Goal: Task Accomplishment & Management: Use online tool/utility

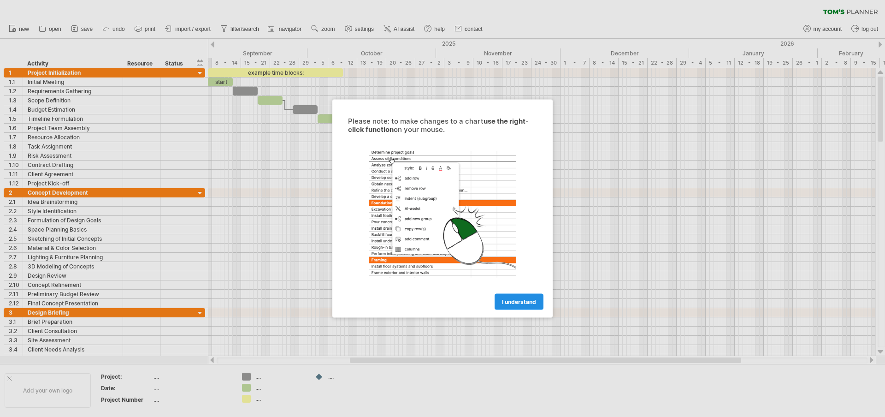
click at [514, 304] on span "I understand" at bounding box center [519, 301] width 34 height 7
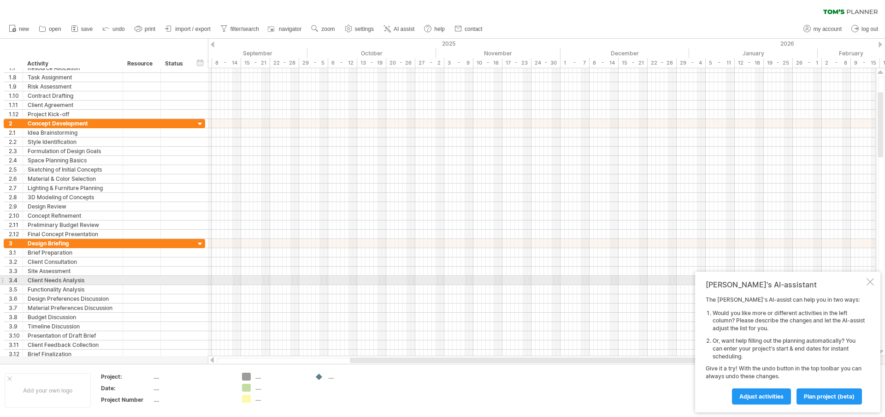
click at [872, 281] on div at bounding box center [869, 281] width 7 height 7
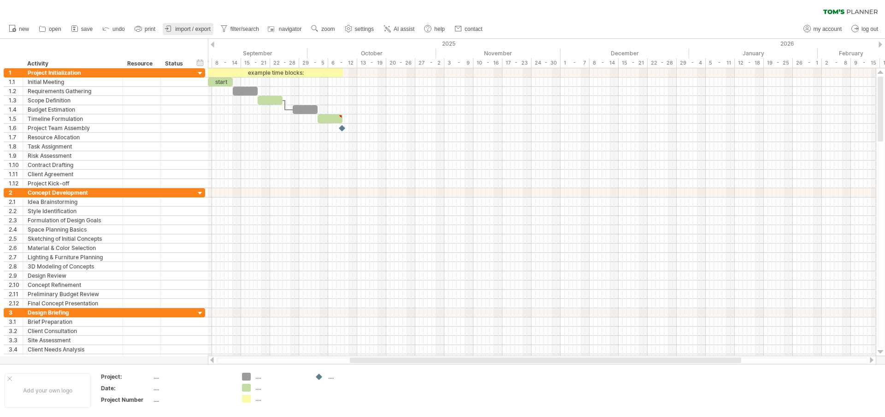
click at [192, 25] on link "import / export" at bounding box center [188, 29] width 51 height 12
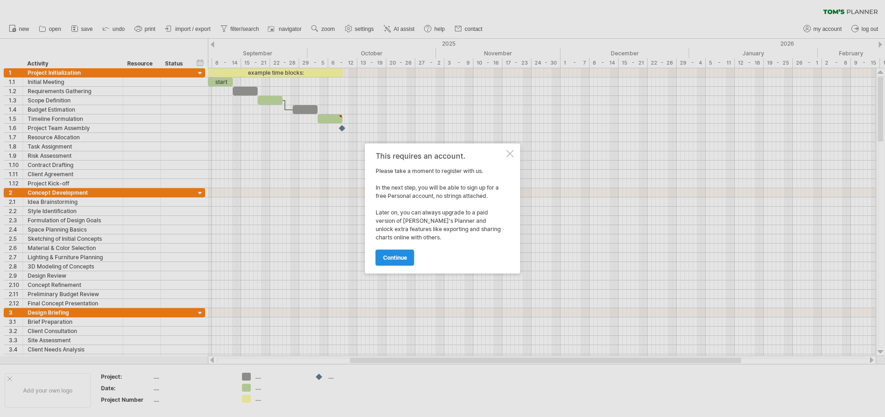
click at [398, 255] on span "continue" at bounding box center [395, 257] width 24 height 7
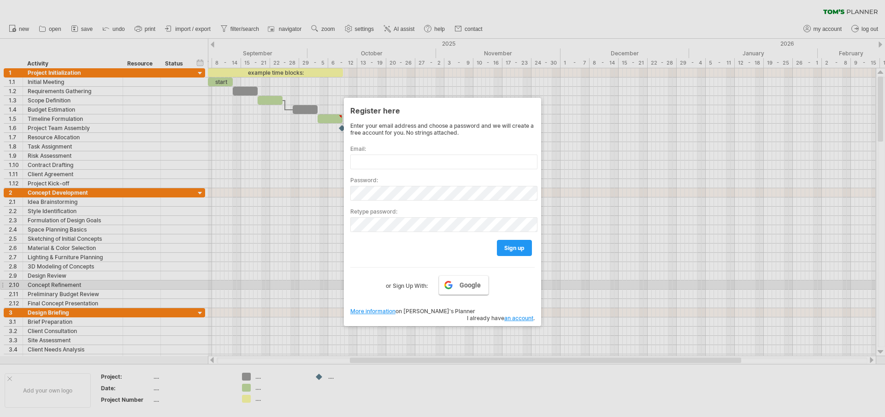
click at [458, 286] on link "Google" at bounding box center [464, 284] width 50 height 19
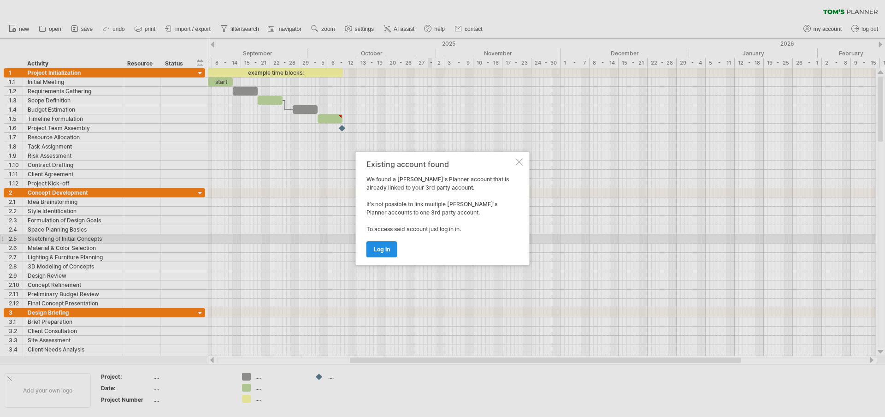
click at [386, 244] on link "log in" at bounding box center [381, 249] width 31 height 16
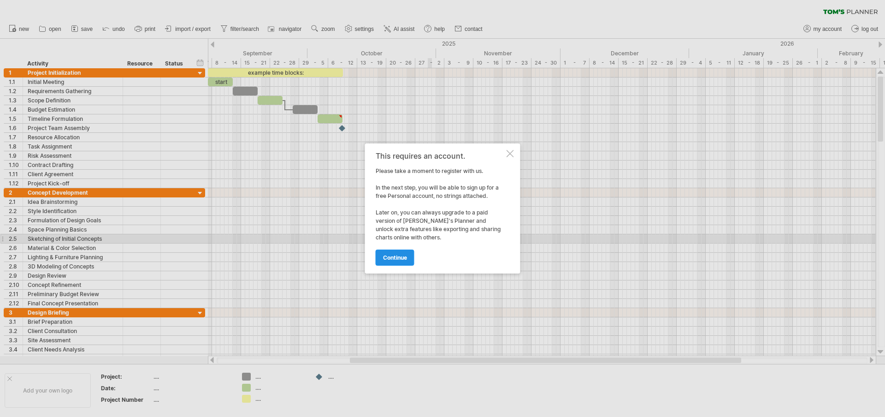
click at [394, 257] on span "continue" at bounding box center [395, 257] width 24 height 7
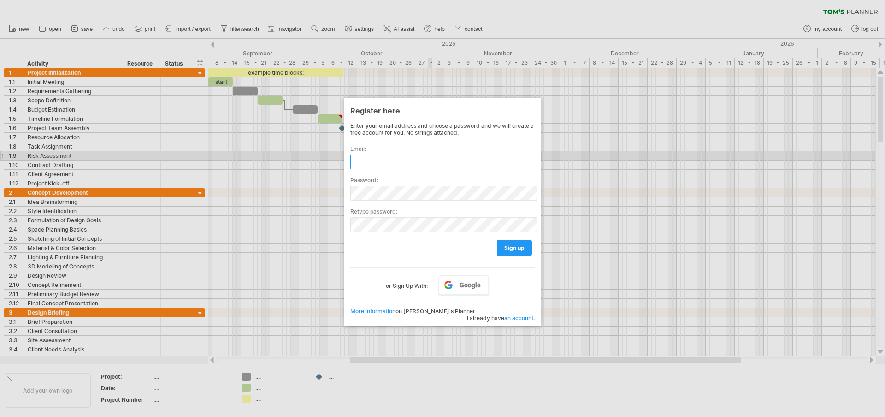
click at [367, 159] on input "text" at bounding box center [443, 161] width 187 height 15
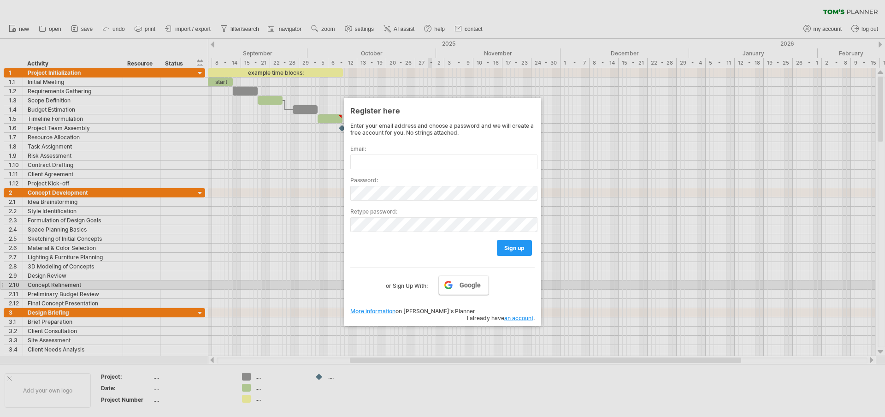
click at [462, 284] on span "Google" at bounding box center [469, 284] width 21 height 7
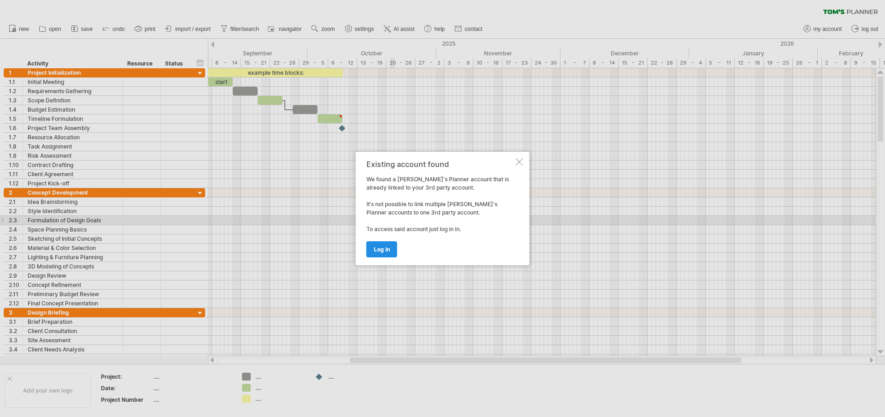
click at [390, 254] on link "log in" at bounding box center [381, 249] width 31 height 16
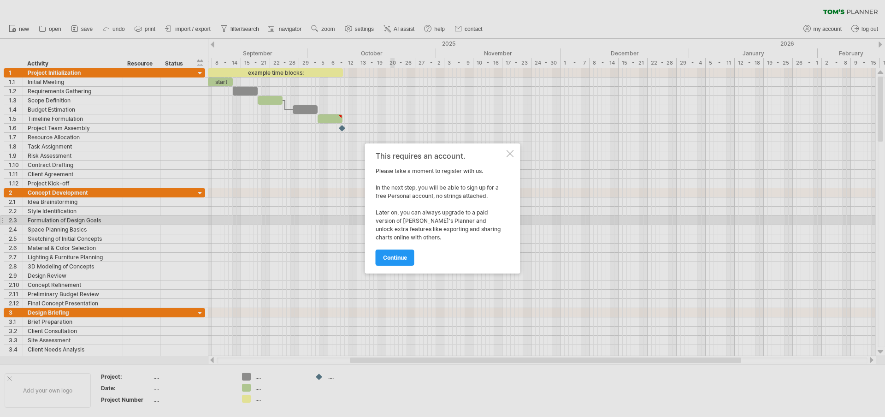
click at [390, 254] on span "continue" at bounding box center [395, 257] width 24 height 7
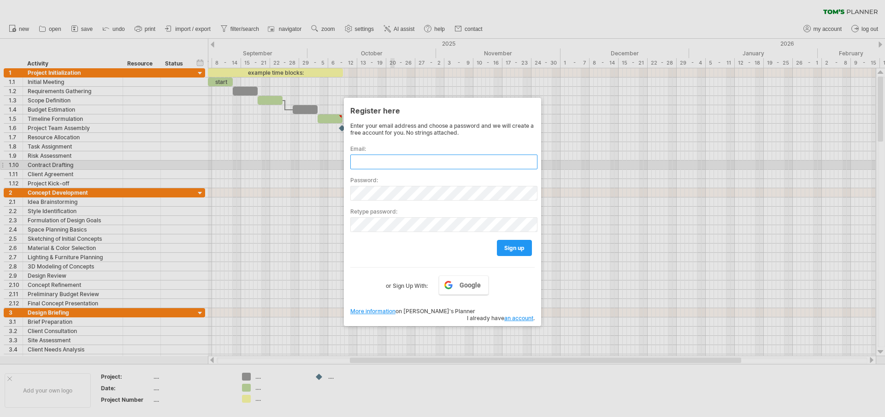
click at [370, 162] on input "text" at bounding box center [443, 161] width 187 height 15
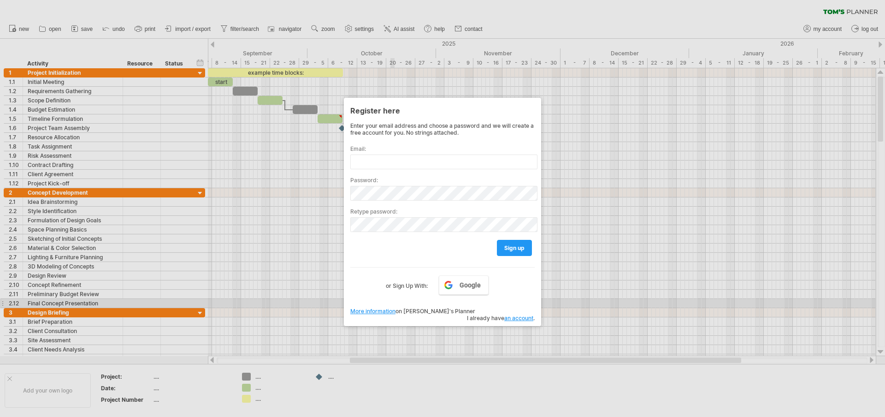
click at [512, 314] on link "an account" at bounding box center [518, 317] width 29 height 7
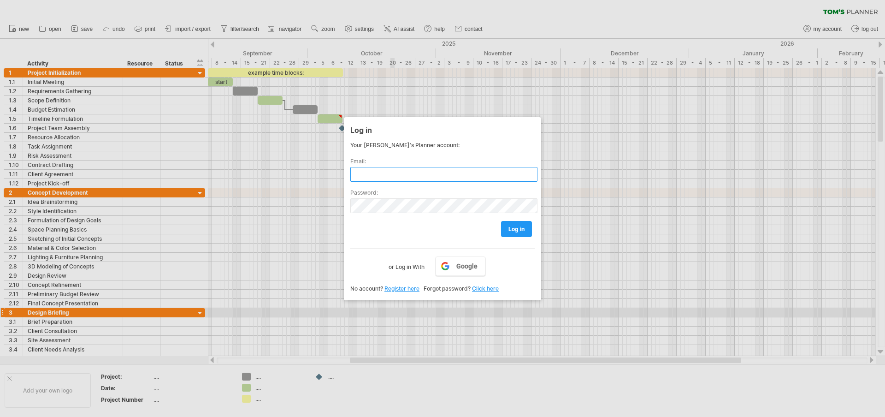
click at [375, 170] on input "text" at bounding box center [443, 174] width 187 height 15
click at [387, 172] on input "text" at bounding box center [443, 174] width 187 height 15
click at [387, 175] on input "text" at bounding box center [443, 174] width 187 height 15
click at [7, 150] on div at bounding box center [442, 208] width 885 height 417
click at [432, 170] on input "text" at bounding box center [443, 174] width 187 height 15
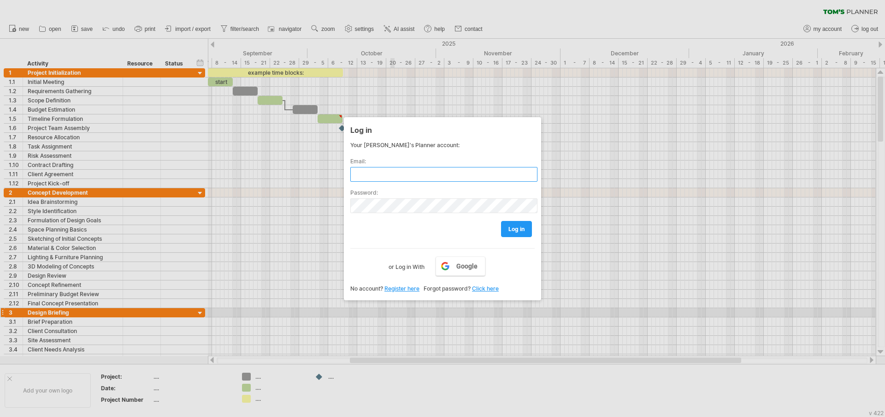
paste input "**********"
type input "**********"
click at [511, 233] on link "log in" at bounding box center [516, 229] width 31 height 16
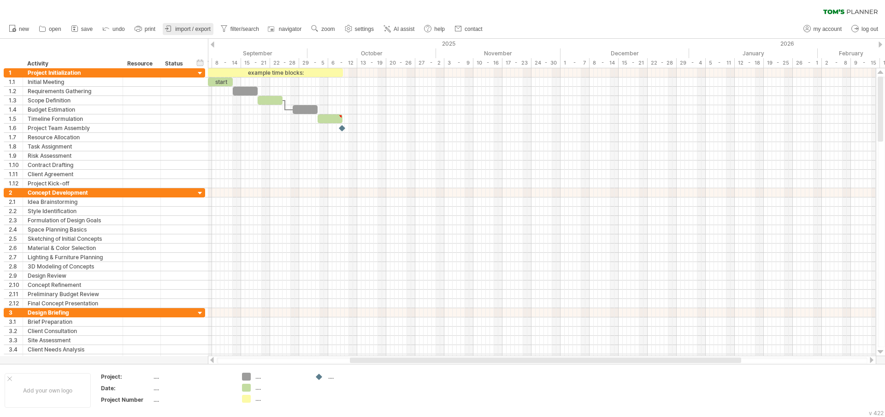
click at [197, 32] on span "import / export" at bounding box center [192, 29] width 35 height 6
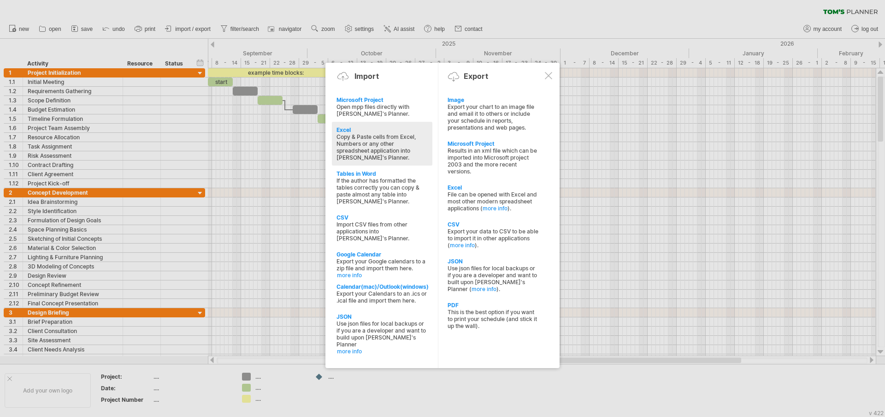
click at [367, 144] on div "Copy & Paste cells from Excel, Numbers or any other spreadsheet application int…" at bounding box center [381, 147] width 91 height 28
type textarea "**********"
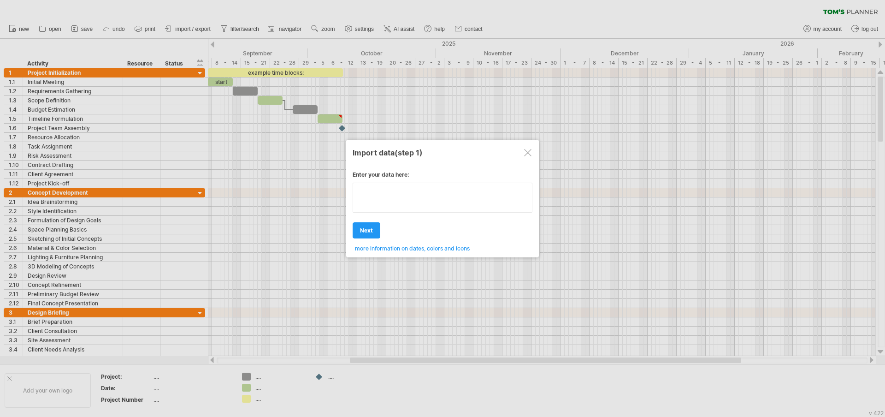
click at [397, 212] on textarea at bounding box center [443, 197] width 180 height 30
type textarea "**********"
click at [527, 151] on div at bounding box center [527, 152] width 7 height 7
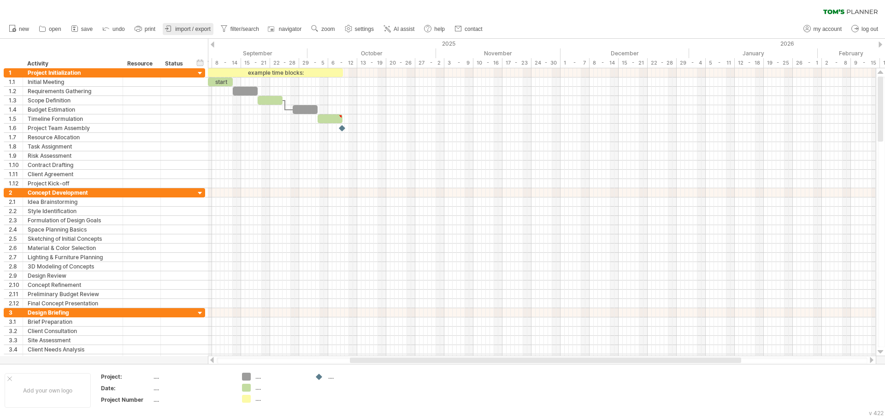
click at [183, 32] on link "import / export" at bounding box center [188, 29] width 51 height 12
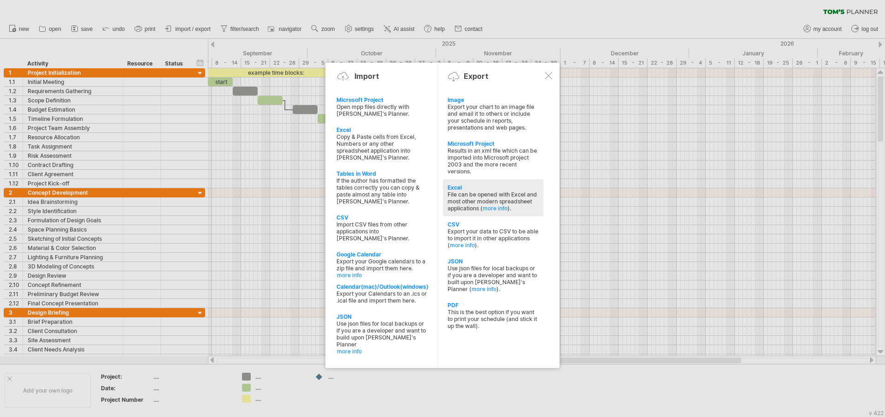
click at [469, 200] on div "File can be opened with Excel and most other modern spreadsheet applications ( …" at bounding box center [492, 201] width 91 height 21
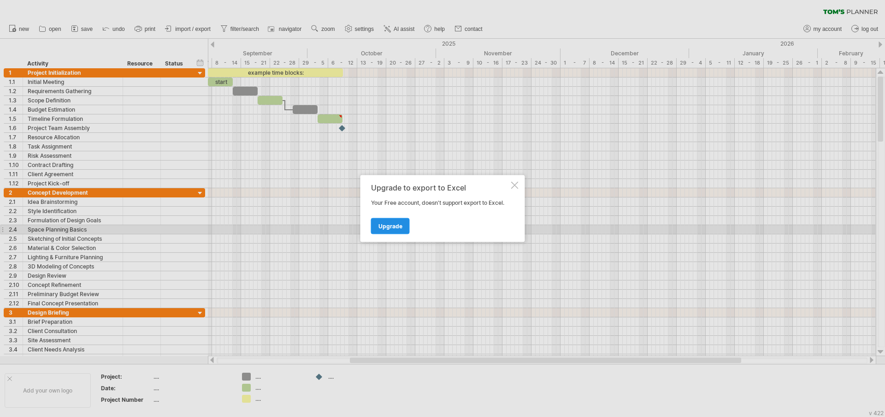
click at [390, 227] on span "Upgrade" at bounding box center [390, 226] width 24 height 7
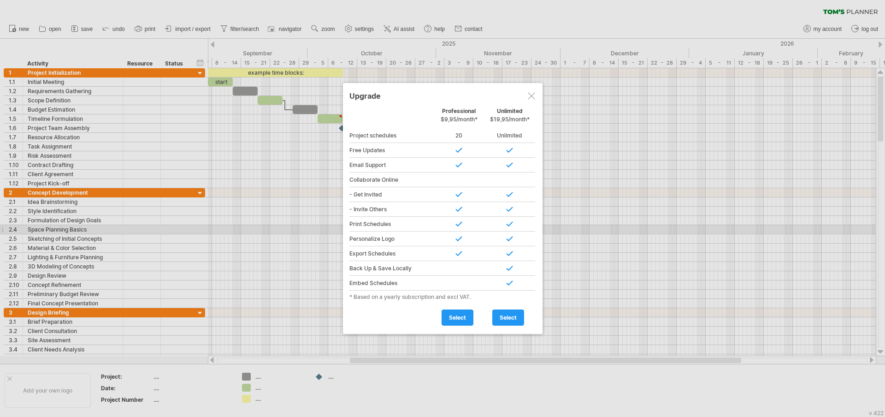
drag, startPoint x: 534, startPoint y: 101, endPoint x: 314, endPoint y: 33, distance: 230.1
click at [533, 101] on div "Upgrade" at bounding box center [442, 95] width 187 height 17
click at [181, 29] on div at bounding box center [442, 208] width 885 height 417
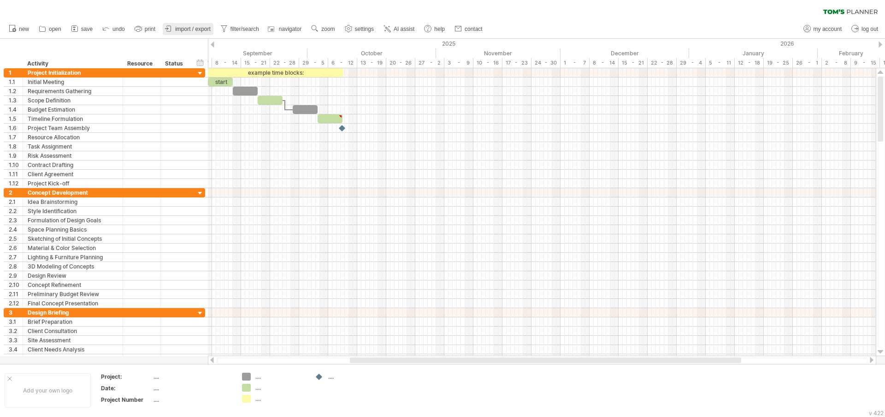
click at [179, 29] on span "import / export" at bounding box center [192, 29] width 35 height 6
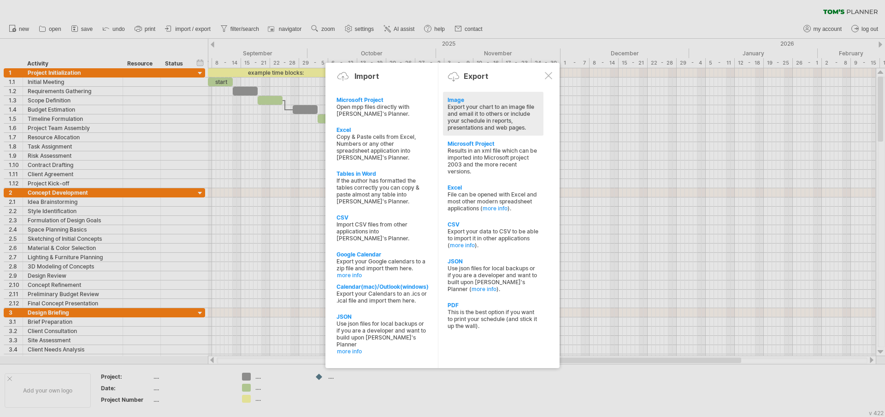
click at [472, 109] on div "Export your chart to an image file and email it to others or include your sched…" at bounding box center [492, 117] width 91 height 28
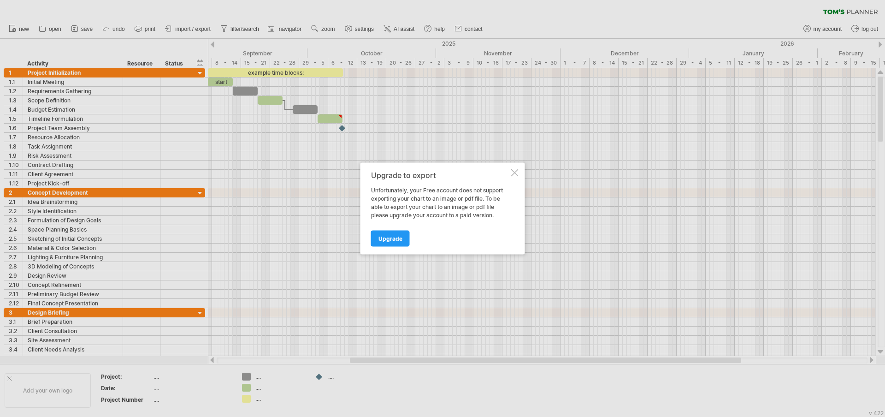
click at [512, 174] on div at bounding box center [514, 172] width 7 height 7
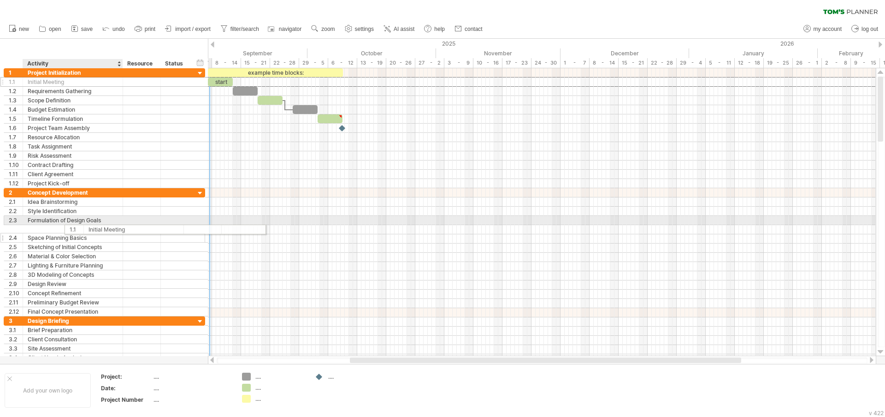
drag, startPoint x: 6, startPoint y: 80, endPoint x: 65, endPoint y: 228, distance: 159.2
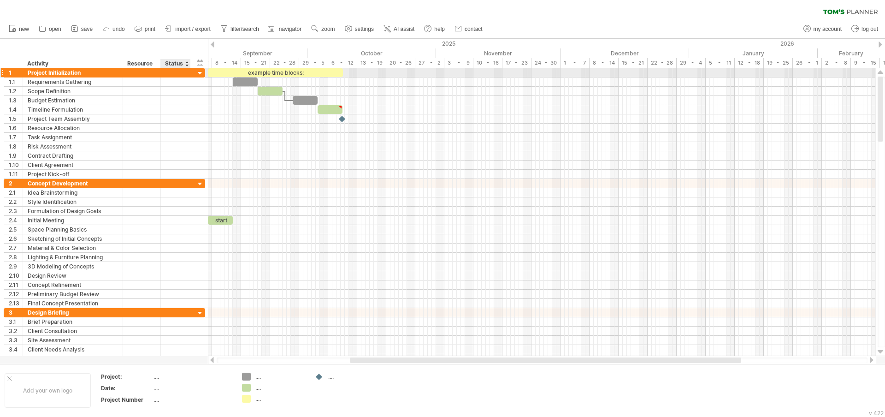
click at [200, 74] on div at bounding box center [200, 73] width 9 height 9
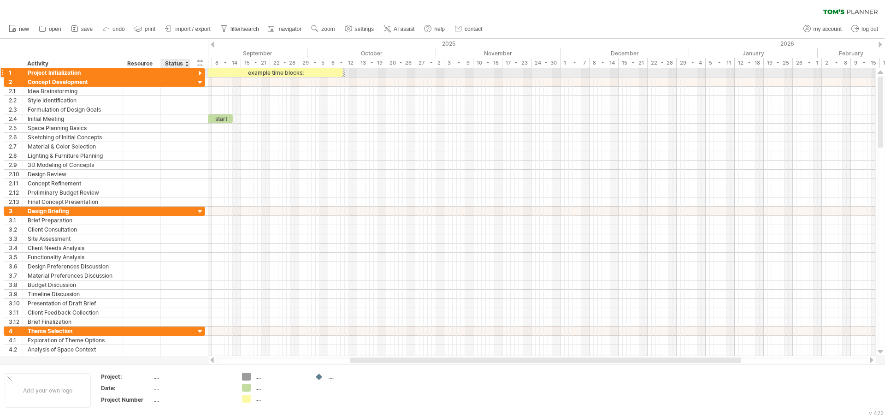
click at [200, 74] on div at bounding box center [200, 73] width 9 height 9
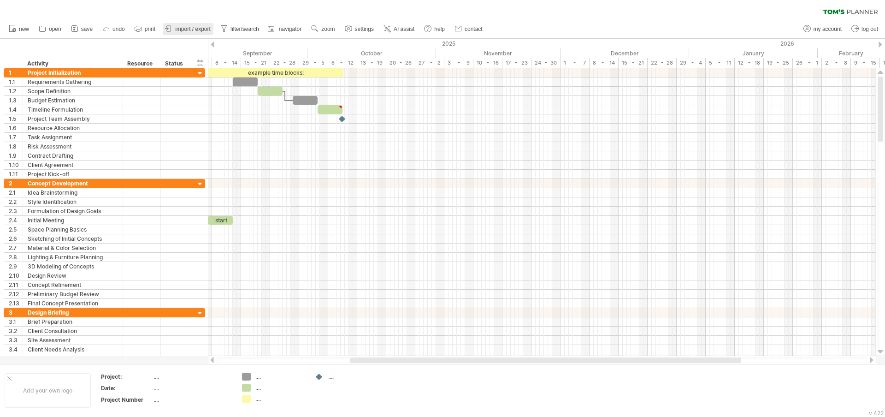
click at [182, 30] on span "import / export" at bounding box center [192, 29] width 35 height 6
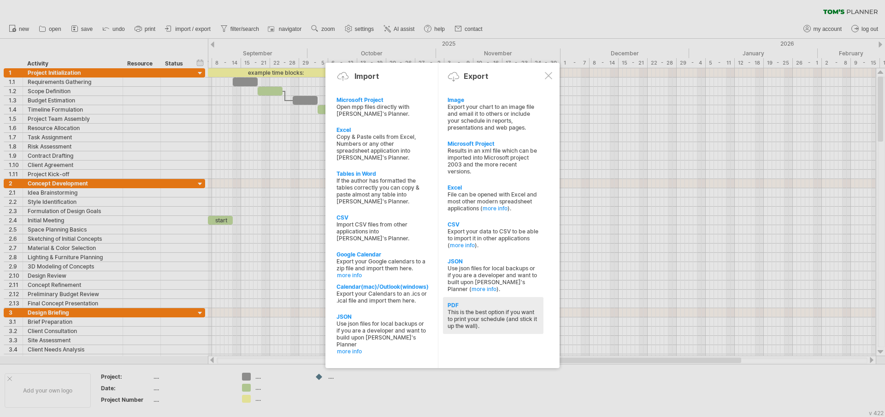
click at [476, 312] on div "This is the best option if you want to print your schedule (and stick it up the…" at bounding box center [492, 318] width 91 height 21
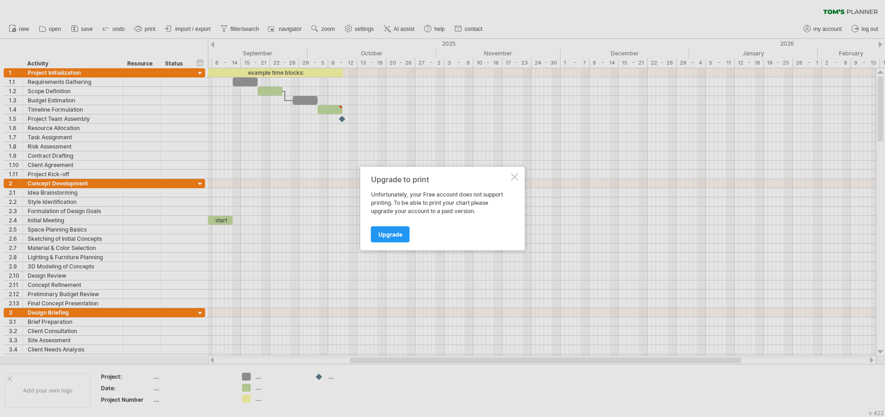
click at [514, 176] on div at bounding box center [514, 176] width 7 height 7
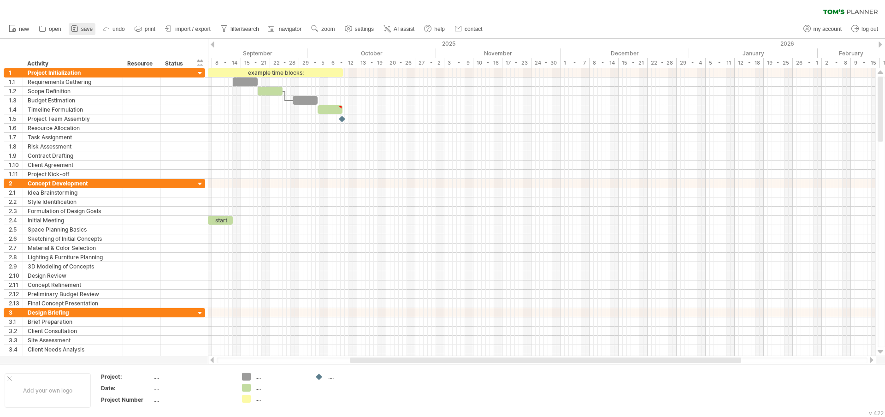
click at [86, 29] on span "save" at bounding box center [87, 29] width 12 height 6
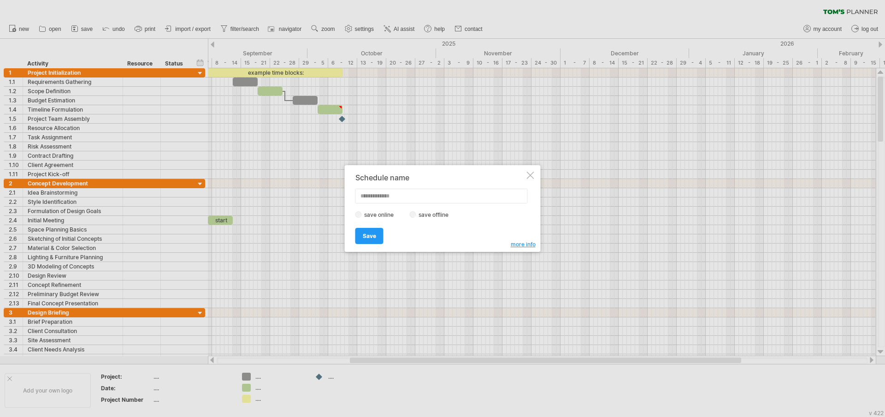
click at [534, 176] on div at bounding box center [530, 174] width 7 height 7
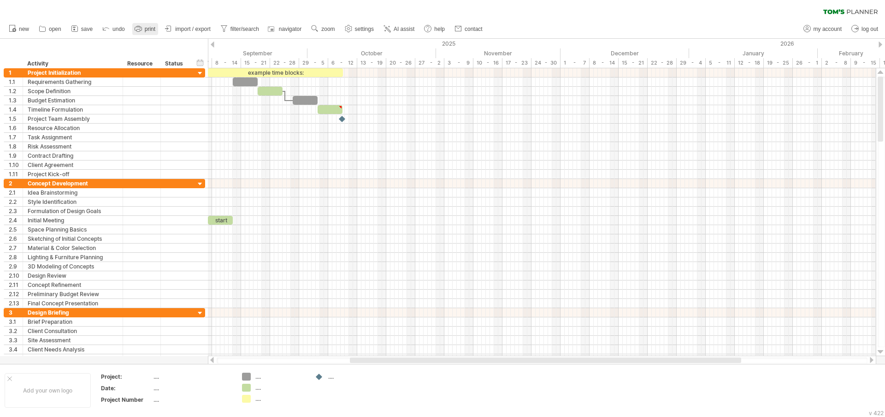
click at [140, 29] on icon at bounding box center [138, 28] width 9 height 9
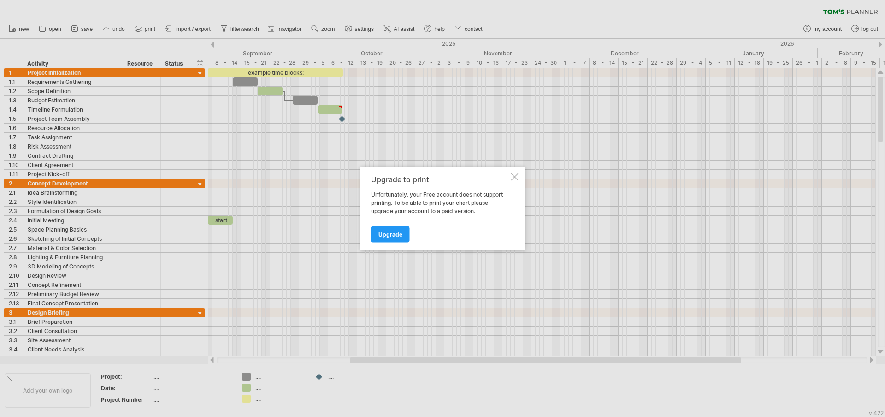
click at [517, 172] on div "Upgrade to print Unfortunately, your Free account does not support printing. To…" at bounding box center [442, 208] width 165 height 83
click at [515, 178] on div at bounding box center [514, 176] width 7 height 7
